Goal: Information Seeking & Learning: Learn about a topic

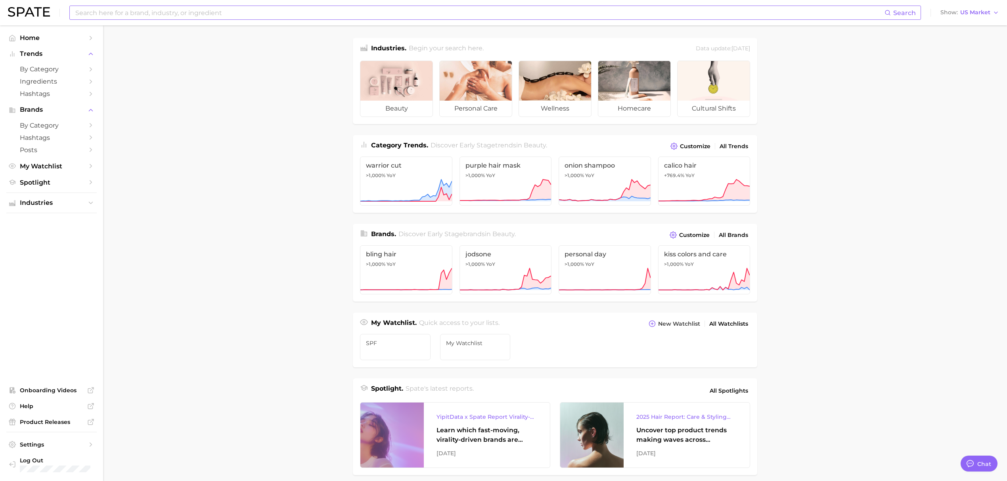
click at [175, 11] on input at bounding box center [480, 12] width 810 height 13
type input "mineral spf"
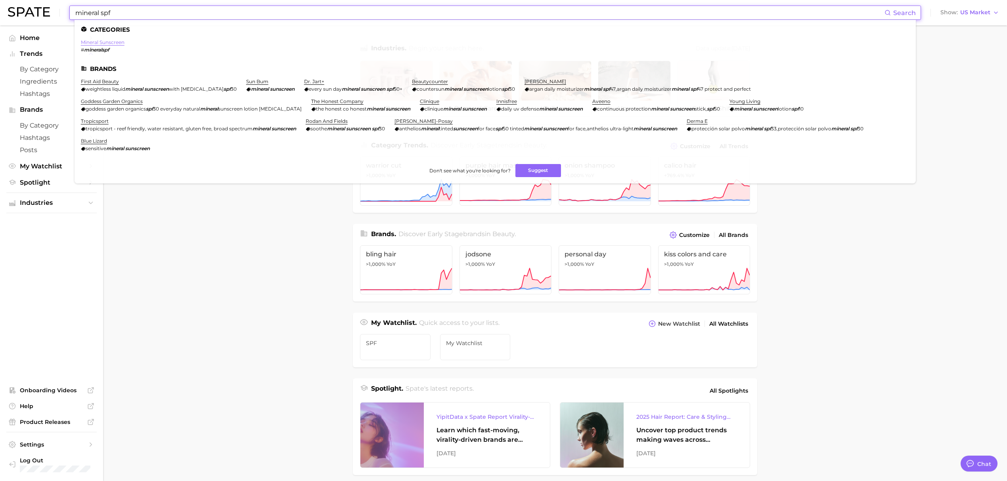
click at [110, 43] on link "mineral sunscreen" at bounding box center [103, 42] width 44 height 6
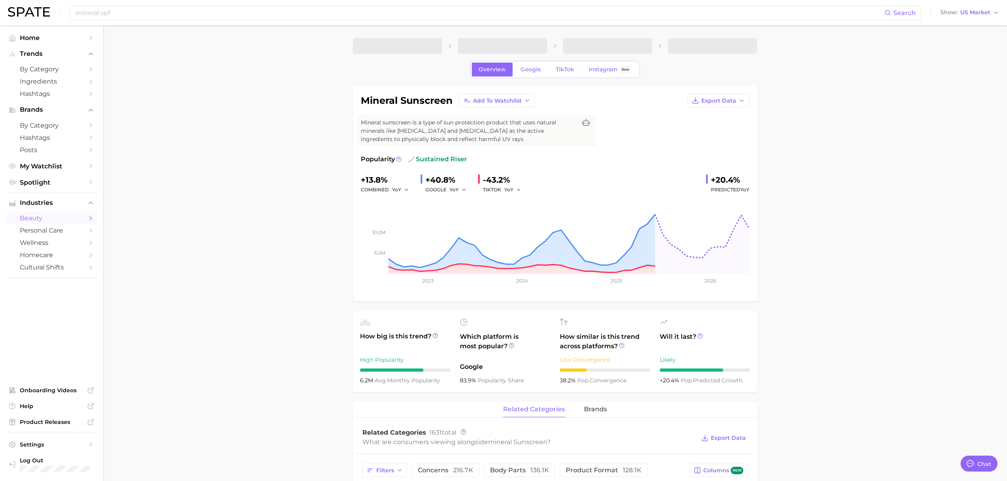
type textarea "x"
click at [80, 13] on input "mineral spf" at bounding box center [480, 12] width 810 height 13
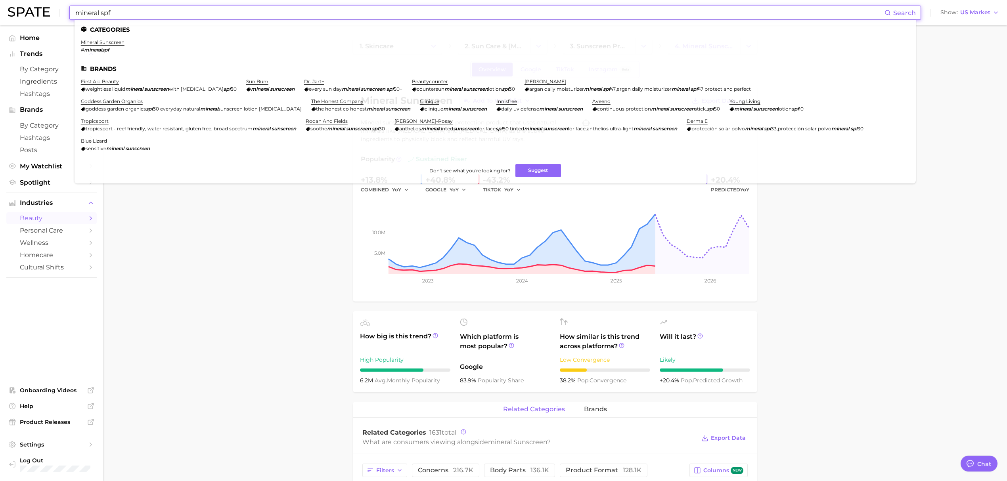
click at [80, 13] on input "mineral spf" at bounding box center [480, 12] width 810 height 13
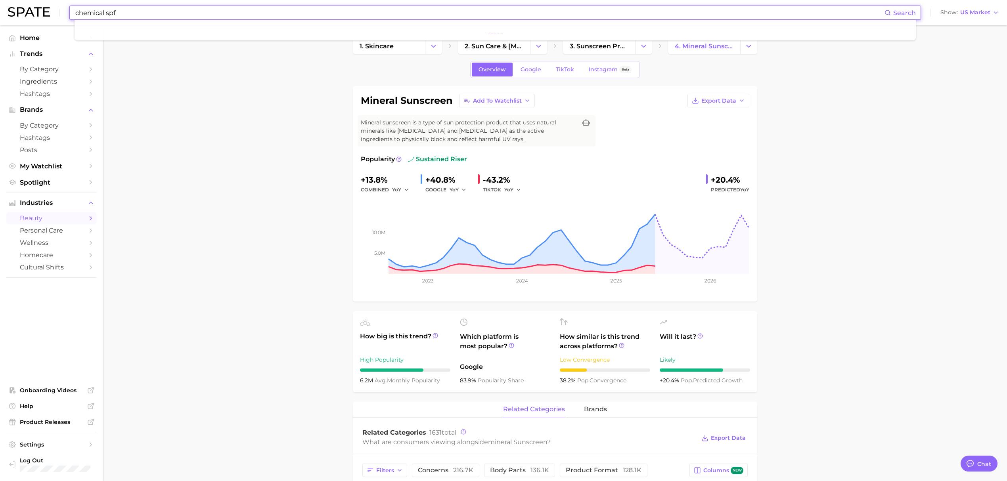
type input "chemical spf"
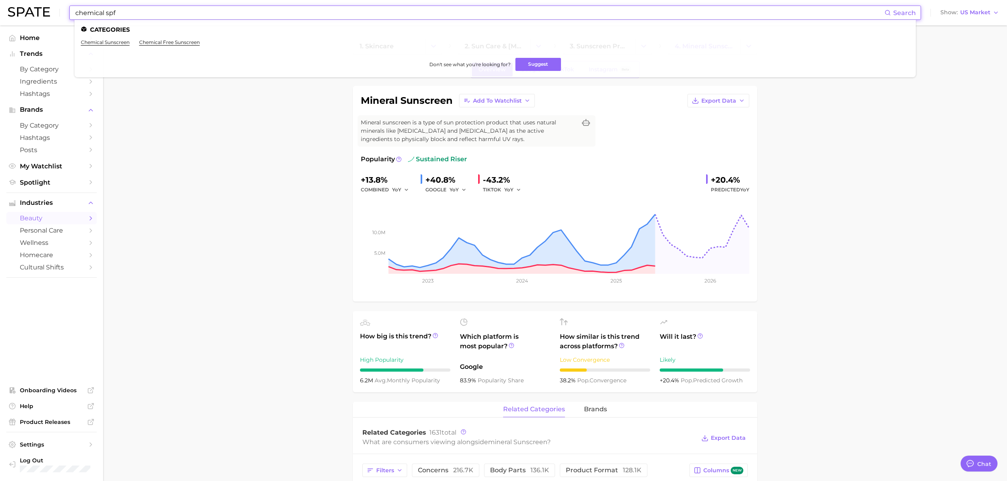
click at [110, 46] on ul "chemical sunscreen chemical free sunscreen" at bounding box center [495, 45] width 829 height 12
click at [107, 41] on link "chemical sunscreen" at bounding box center [105, 42] width 49 height 6
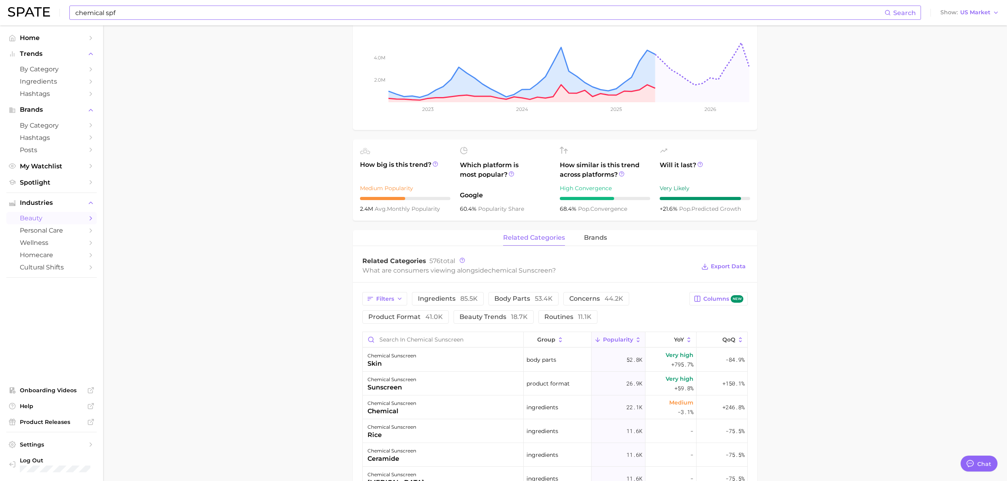
scroll to position [211, 0]
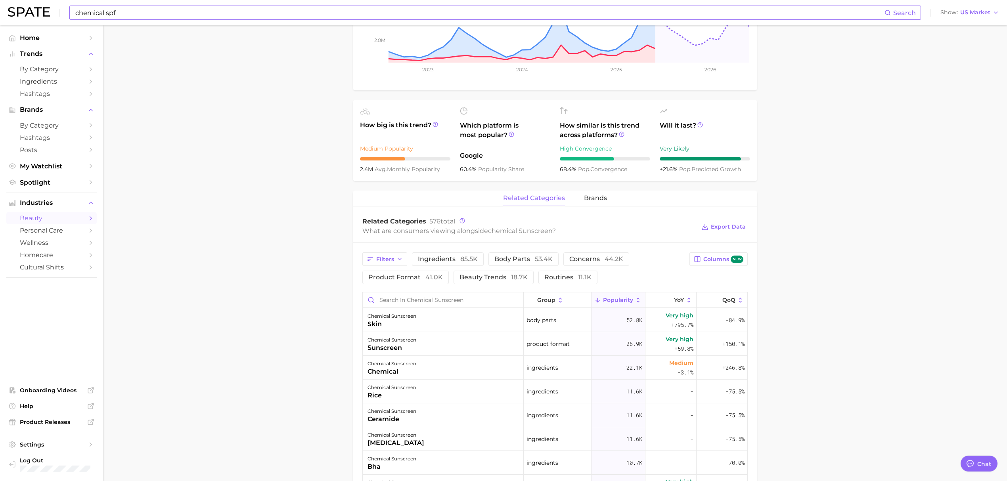
click at [236, 240] on main "1. skincare 2. sun care & tanning 3. sunscreen products 4. chemical sunscreen O…" at bounding box center [555, 318] width 904 height 1009
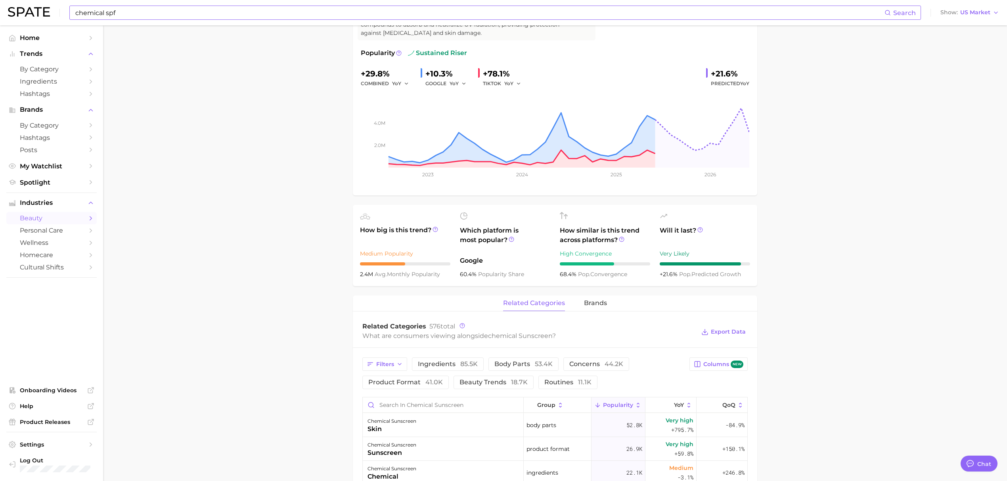
scroll to position [0, 0]
